Goal: Task Accomplishment & Management: Use online tool/utility

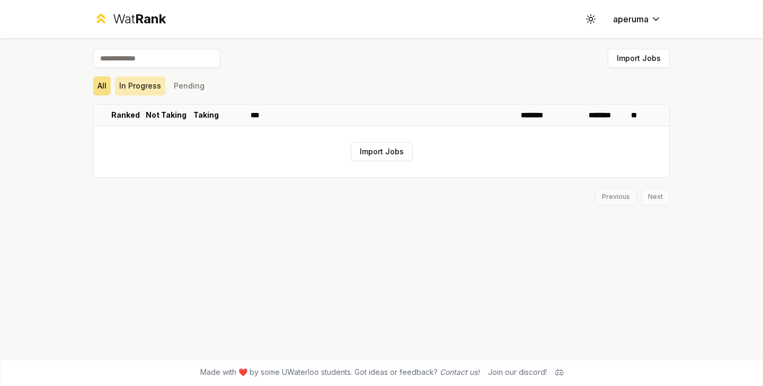
click at [133, 91] on button "In Progress" at bounding box center [140, 85] width 50 height 19
click at [182, 87] on button "Pending" at bounding box center [189, 85] width 39 height 19
click at [108, 82] on button "All" at bounding box center [101, 85] width 17 height 19
click at [109, 59] on input at bounding box center [156, 58] width 127 height 19
type input "********"
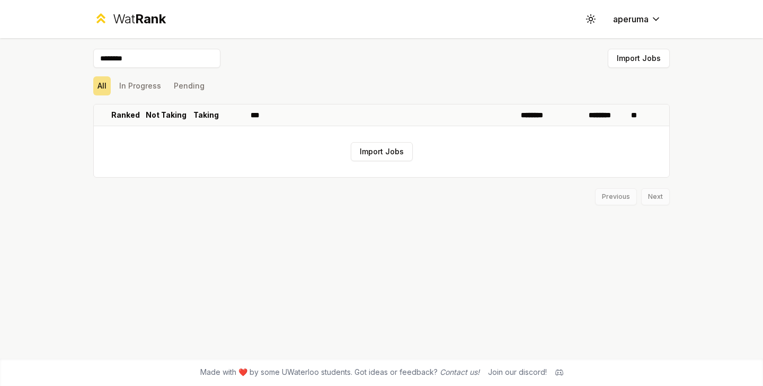
click at [167, 55] on input "********" at bounding box center [156, 58] width 127 height 19
click at [371, 149] on button "Import Jobs" at bounding box center [382, 151] width 62 height 19
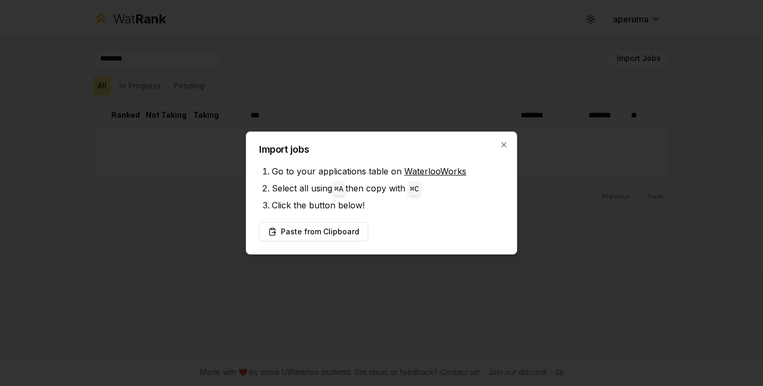
click at [501, 151] on h2 "Import jobs" at bounding box center [381, 150] width 245 height 10
click at [501, 144] on icon "button" at bounding box center [504, 144] width 8 height 8
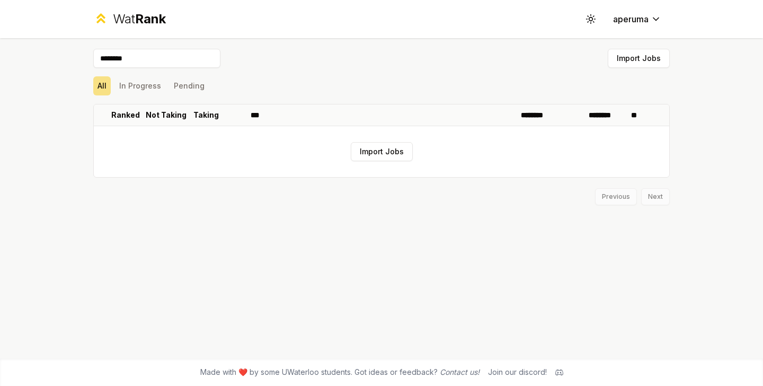
click at [143, 15] on span "Rank" at bounding box center [150, 18] width 31 height 15
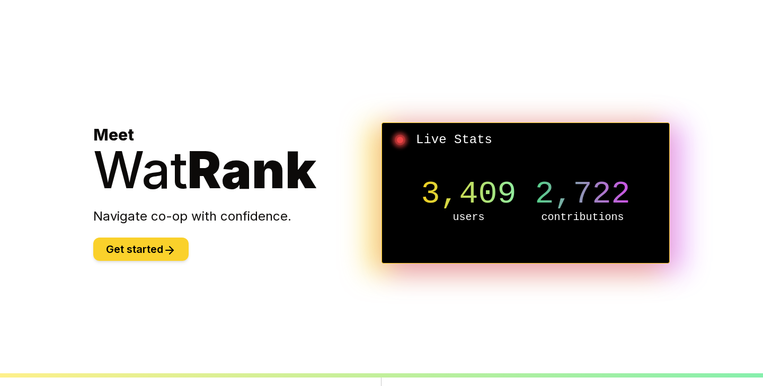
click at [163, 260] on button "Get started" at bounding box center [140, 248] width 95 height 23
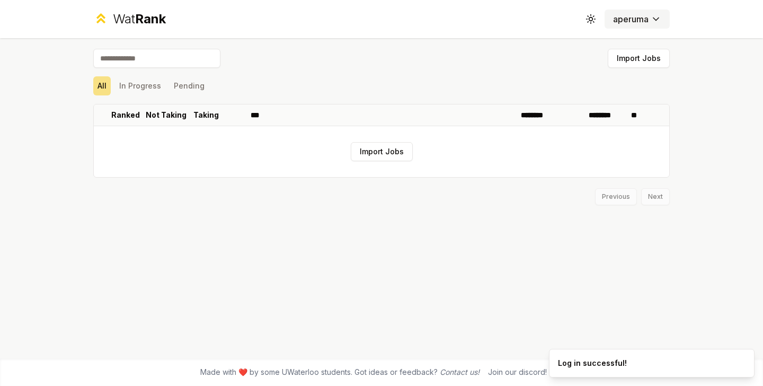
click at [635, 17] on html "Wat Rank Toggle theme aperuma Import Jobs All In Progress Pending Ranked Not Ta…" at bounding box center [381, 193] width 763 height 386
click at [504, 66] on html "Wat Rank Toggle theme aperuma Import Jobs All In Progress Pending Ranked Not Ta…" at bounding box center [381, 193] width 763 height 386
click at [136, 96] on div "All In Progress Pending" at bounding box center [381, 86] width 577 height 28
click at [140, 89] on button "In Progress" at bounding box center [140, 85] width 50 height 19
click at [181, 89] on button "Pending" at bounding box center [189, 85] width 39 height 19
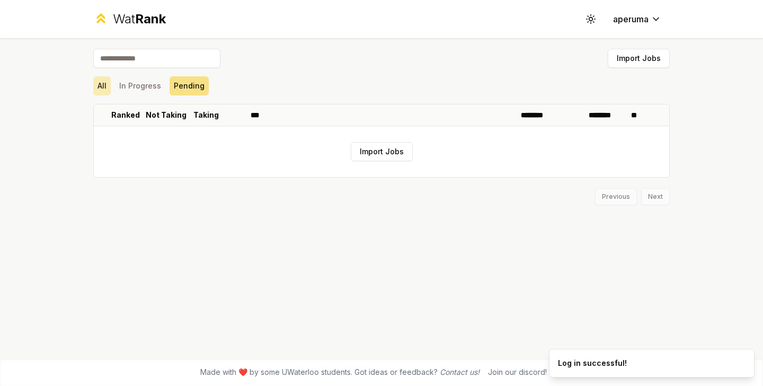
click at [93, 89] on button "All" at bounding box center [101, 85] width 17 height 19
click at [128, 56] on input at bounding box center [156, 58] width 127 height 19
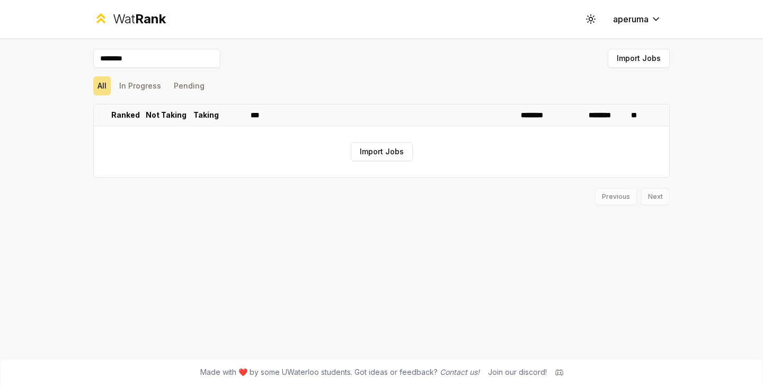
type input "********"
click at [372, 143] on button "Import Jobs" at bounding box center [382, 151] width 62 height 19
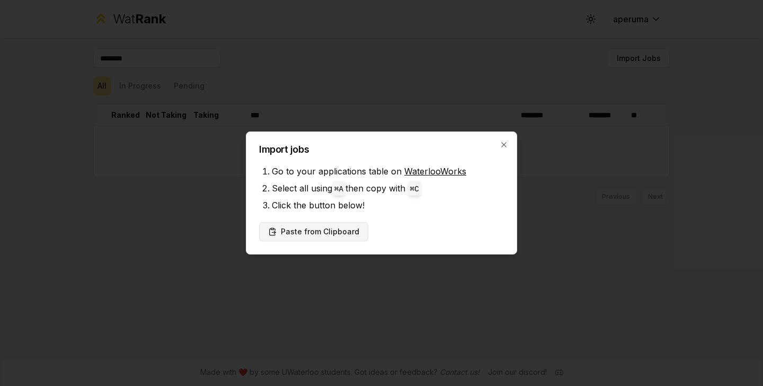
click at [325, 228] on button "Paste from Clipboard" at bounding box center [313, 231] width 109 height 19
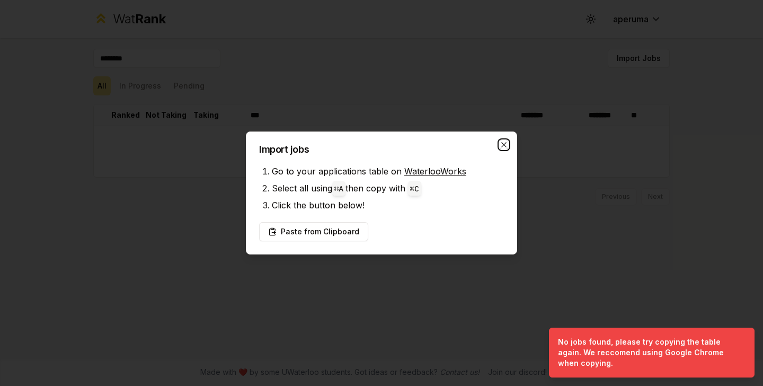
click at [500, 146] on icon "button" at bounding box center [504, 144] width 8 height 8
